Goal: Book appointment/travel/reservation

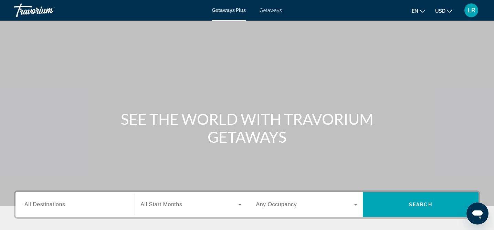
click at [42, 202] on span "All Destinations" at bounding box center [44, 205] width 41 height 6
click at [42, 202] on input "Destination All Destinations" at bounding box center [74, 205] width 101 height 8
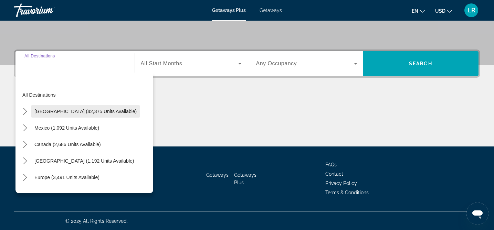
scroll to position [142, 0]
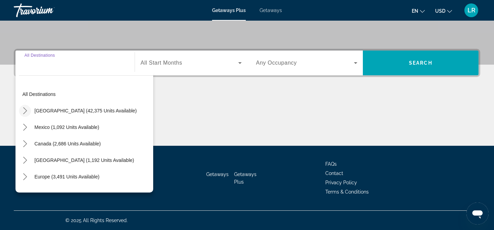
click at [28, 110] on icon "Toggle United States (42,375 units available) submenu" at bounding box center [25, 110] width 7 height 7
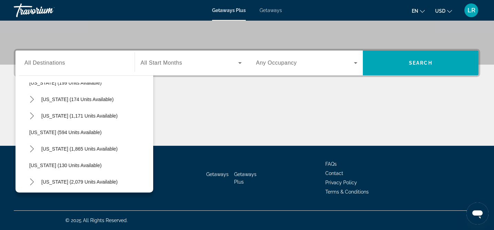
scroll to position [463, 0]
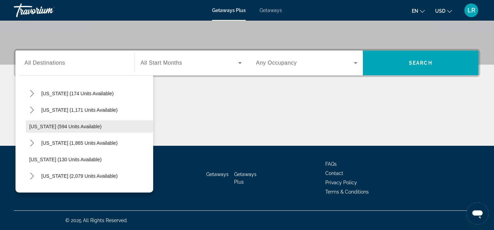
click at [37, 126] on span "[US_STATE] (594 units available)" at bounding box center [65, 127] width 72 height 6
type input "**********"
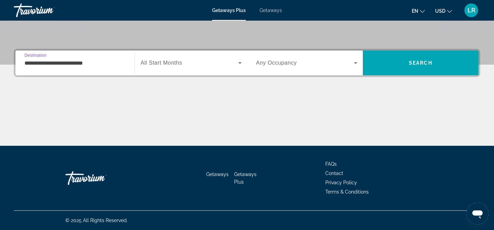
click at [183, 62] on span "Search widget" at bounding box center [188, 63] width 97 height 8
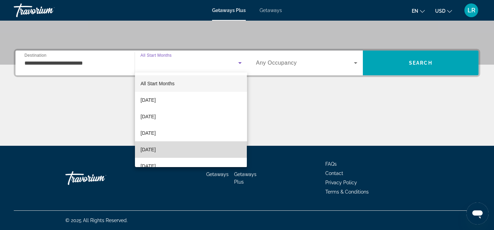
click at [171, 148] on mat-option "[DATE]" at bounding box center [191, 149] width 112 height 17
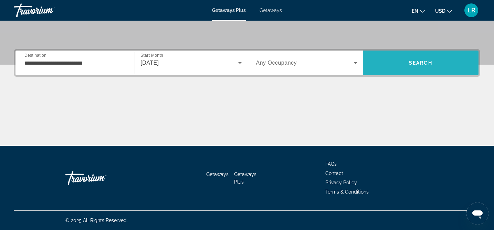
click at [433, 64] on span "Search" at bounding box center [421, 63] width 116 height 17
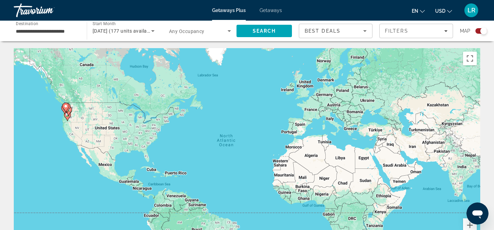
click at [56, 32] on input "**********" at bounding box center [47, 31] width 62 height 8
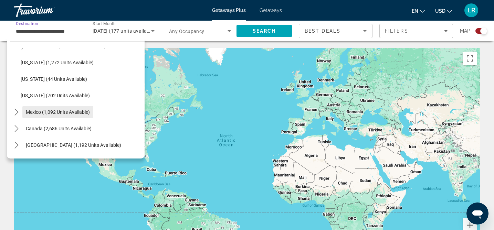
scroll to position [641, 0]
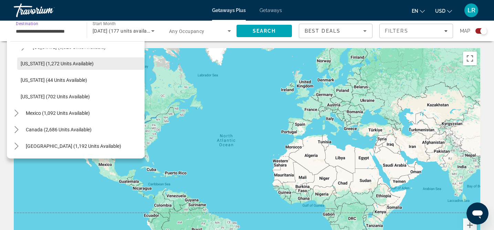
click at [47, 65] on span "[US_STATE] (1,272 units available)" at bounding box center [57, 64] width 73 height 6
type input "**********"
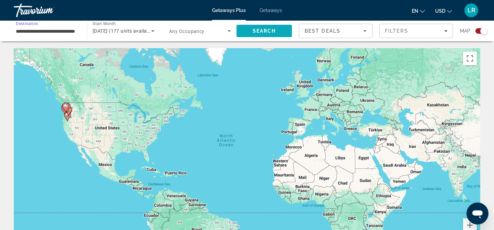
click at [270, 28] on span "Search" at bounding box center [263, 31] width 55 height 17
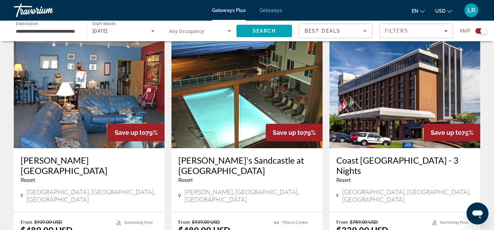
scroll to position [988, 0]
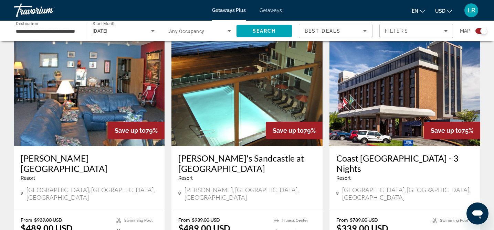
click at [377, 90] on img "Main content" at bounding box center [404, 91] width 151 height 110
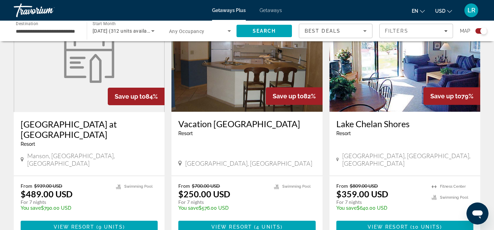
scroll to position [770, 0]
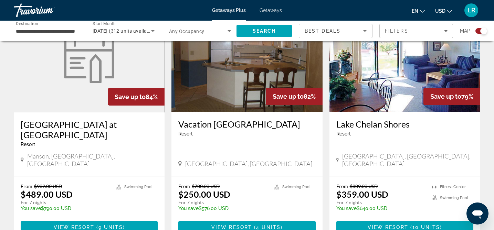
click at [251, 78] on img "Main content" at bounding box center [246, 57] width 151 height 110
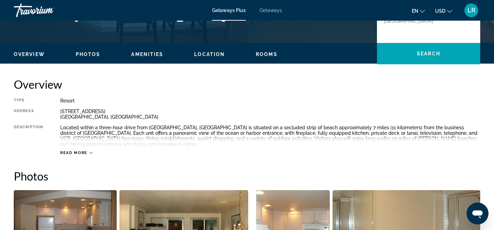
scroll to position [186, 0]
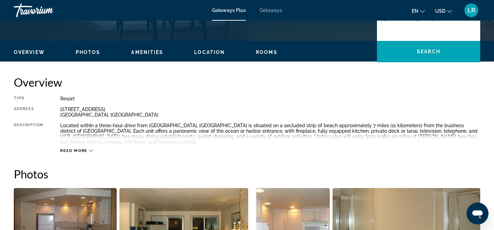
click at [61, 109] on div "[STREET_ADDRESS]" at bounding box center [270, 112] width 420 height 11
drag, startPoint x: 59, startPoint y: 106, endPoint x: 82, endPoint y: 113, distance: 23.7
click at [82, 113] on div "Type Resort All-Inclusive No All-Inclusive Address [STREET_ADDRESS] Description…" at bounding box center [247, 124] width 466 height 57
click at [49, 115] on div "Type Resort All-Inclusive No All-Inclusive Address [STREET_ADDRESS] Description…" at bounding box center [247, 124] width 466 height 57
drag, startPoint x: 60, startPoint y: 110, endPoint x: 120, endPoint y: 117, distance: 60.6
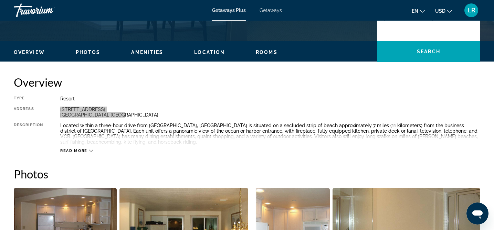
click at [120, 117] on div "[STREET_ADDRESS]" at bounding box center [270, 112] width 420 height 11
click at [295, 123] on div "Located within a three-hour drive from [GEOGRAPHIC_DATA], [GEOGRAPHIC_DATA] is …" at bounding box center [270, 134] width 420 height 22
drag, startPoint x: 61, startPoint y: 110, endPoint x: 142, endPoint y: 115, distance: 81.7
click at [142, 115] on div "[STREET_ADDRESS]" at bounding box center [270, 112] width 420 height 11
copy div "[STREET_ADDRESS]"
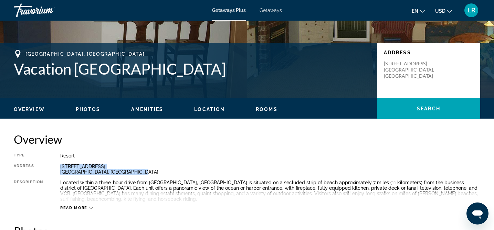
scroll to position [135, 0]
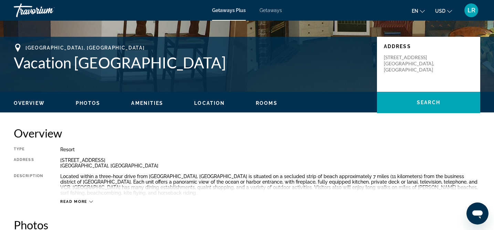
click at [194, 163] on div "[STREET_ADDRESS]" at bounding box center [270, 163] width 420 height 11
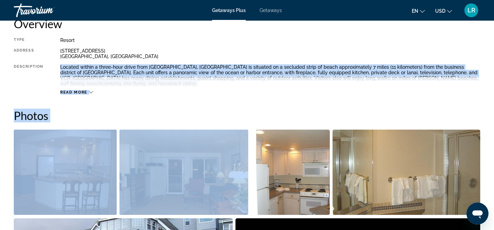
scroll to position [247, 0]
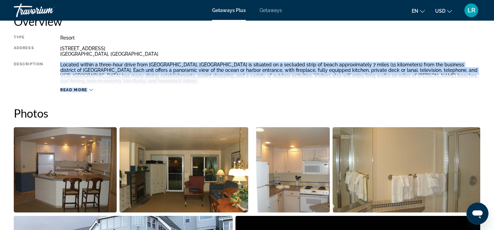
drag, startPoint x: 59, startPoint y: 174, endPoint x: 158, endPoint y: 89, distance: 130.5
click at [158, 89] on div "Type Resort All-Inclusive No All-Inclusive Address [STREET_ADDRESS] Description…" at bounding box center [247, 63] width 466 height 57
click at [80, 91] on span "Read more" at bounding box center [73, 90] width 27 height 4
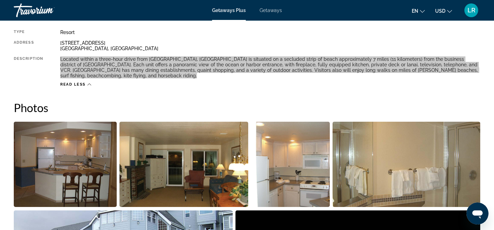
scroll to position [253, 0]
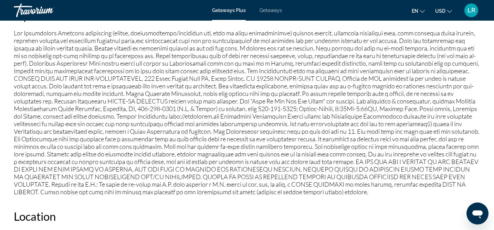
scroll to position [620, 0]
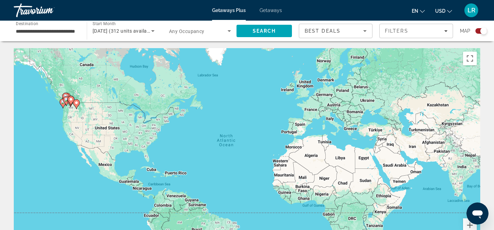
click at [229, 30] on icon "Search widget" at bounding box center [229, 31] width 8 height 8
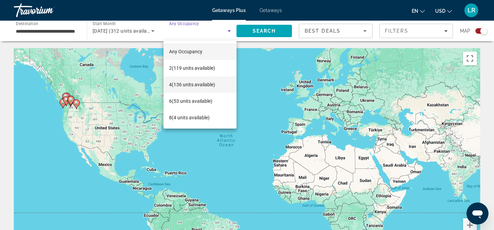
click at [176, 84] on span "4 (136 units available)" at bounding box center [192, 85] width 46 height 8
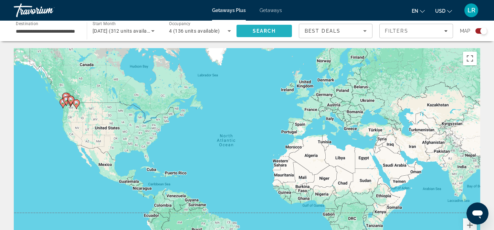
click at [261, 36] on span "Search" at bounding box center [263, 31] width 55 height 17
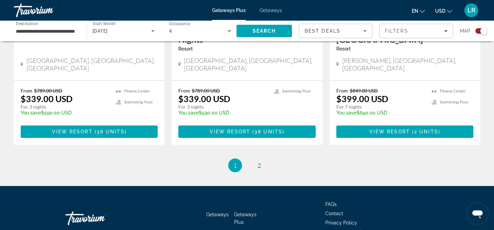
scroll to position [1127, 0]
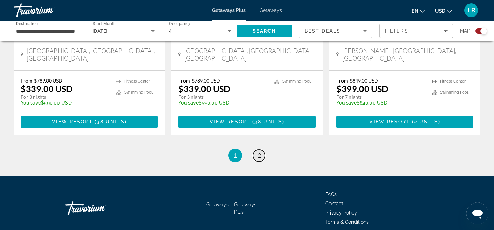
click at [259, 152] on span "2" at bounding box center [258, 156] width 3 height 8
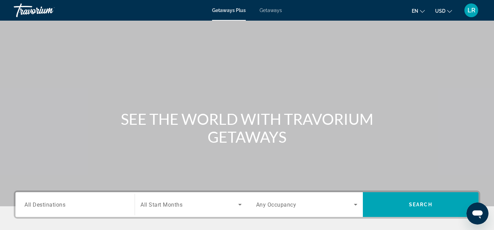
click at [46, 205] on span "All Destinations" at bounding box center [44, 204] width 41 height 7
click at [46, 205] on input "Destination All Destinations" at bounding box center [74, 205] width 101 height 8
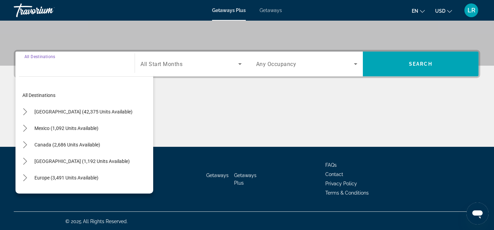
scroll to position [142, 0]
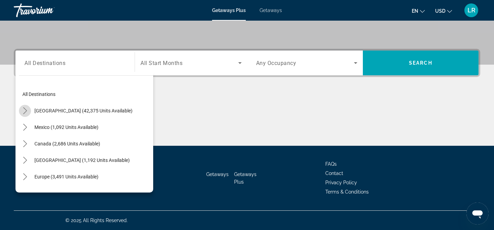
click at [28, 112] on mat-icon "Toggle United States (42,375 units available) submenu" at bounding box center [25, 111] width 12 height 12
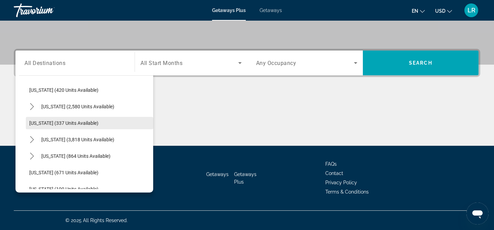
scroll to position [353, 0]
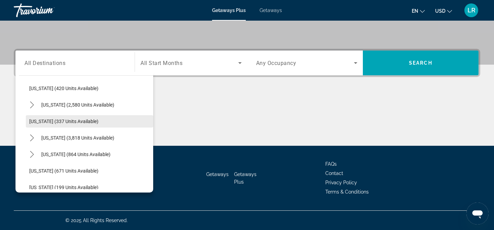
click at [47, 124] on span "Select destination: Montana (337 units available)" at bounding box center [89, 121] width 127 height 17
type input "**********"
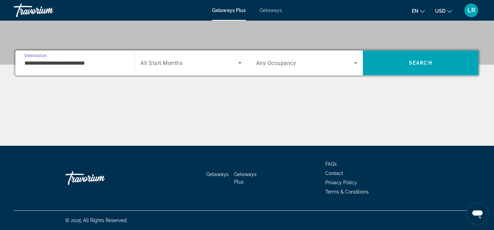
click at [237, 61] on icon "Search widget" at bounding box center [240, 63] width 8 height 8
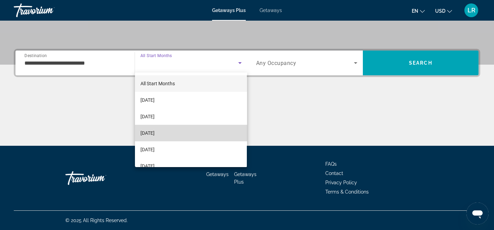
click at [154, 133] on span "[DATE]" at bounding box center [147, 133] width 14 height 8
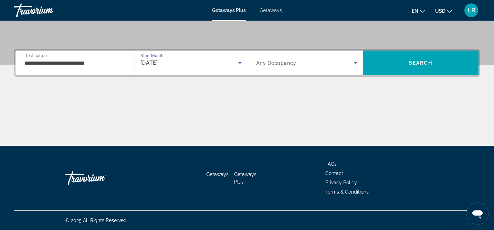
click at [313, 93] on div "**********" at bounding box center [247, 97] width 494 height 97
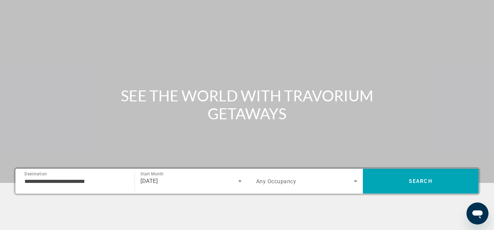
scroll to position [0, 0]
